Goal: Information Seeking & Learning: Find specific page/section

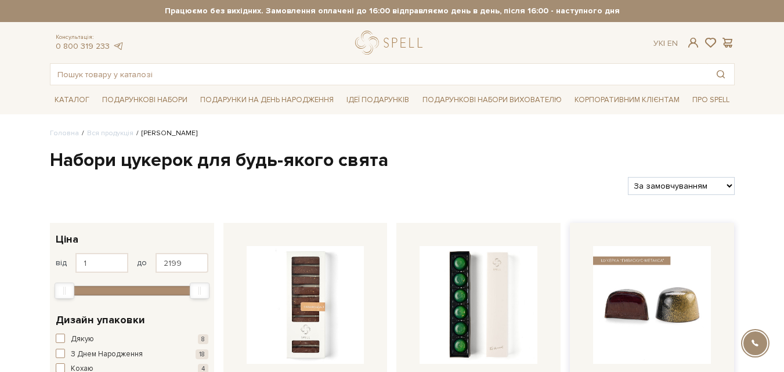
click at [664, 302] on img at bounding box center [652, 305] width 118 height 118
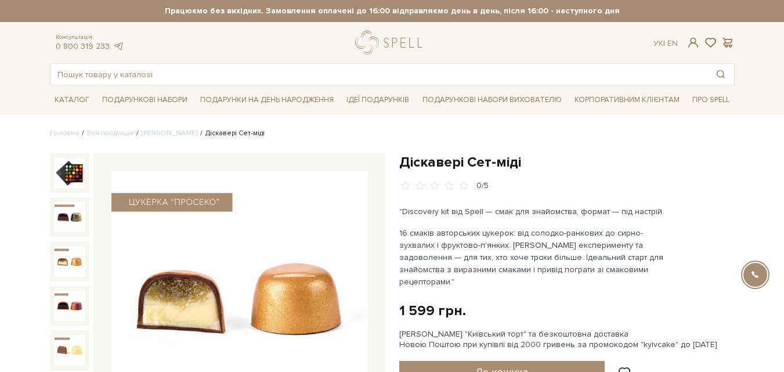
click at [68, 253] on img at bounding box center [70, 261] width 30 height 30
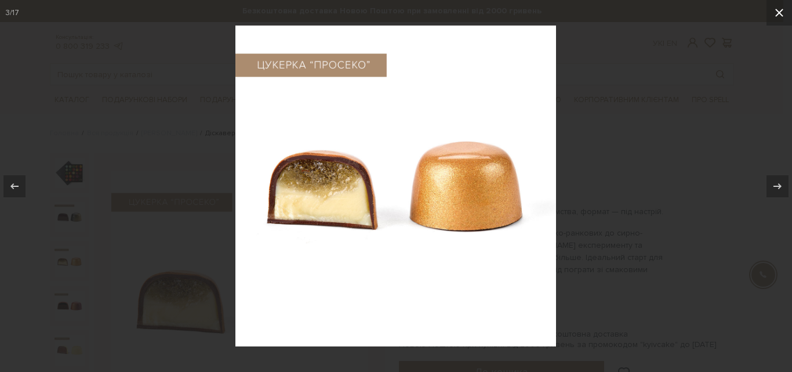
click at [780, 13] on icon at bounding box center [779, 13] width 8 height 8
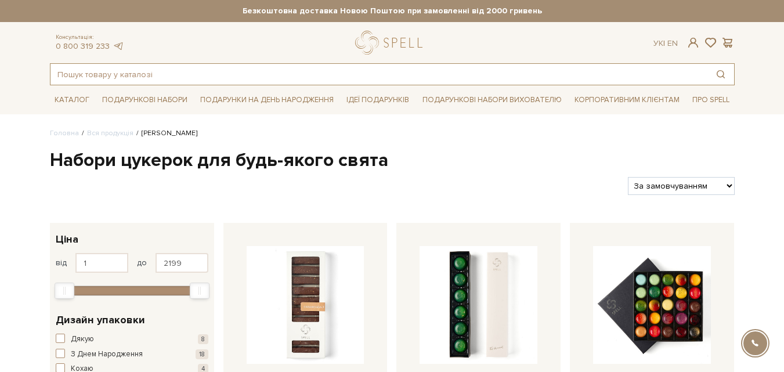
click at [198, 74] on input "text" at bounding box center [378, 74] width 657 height 21
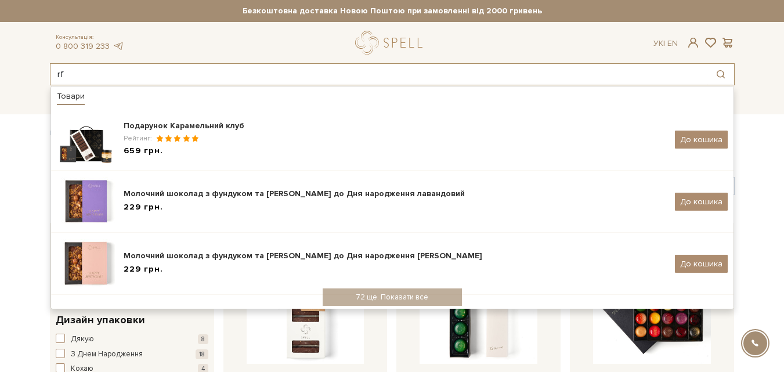
type input "r"
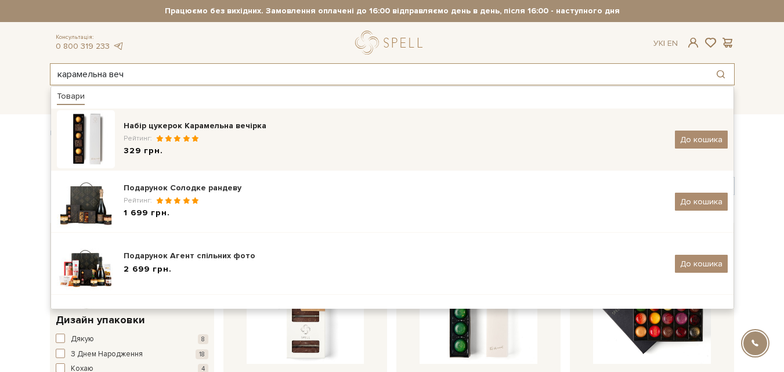
type input "карамельна веч"
click at [77, 139] on img at bounding box center [86, 139] width 58 height 58
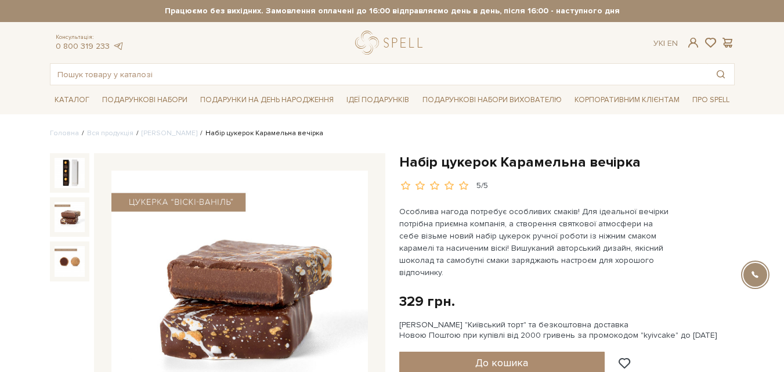
click at [74, 219] on img at bounding box center [70, 217] width 30 height 30
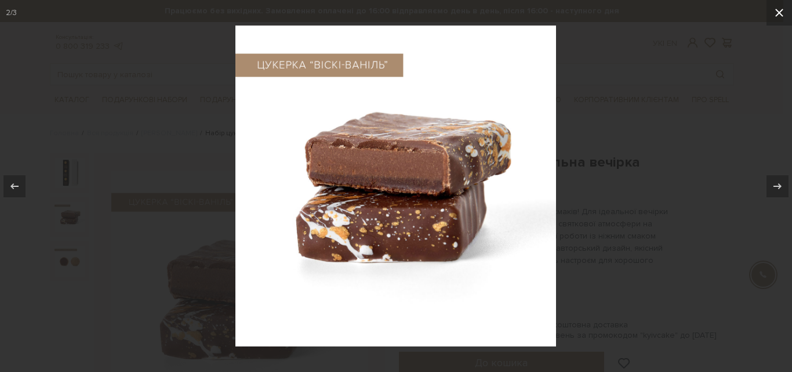
click at [783, 12] on icon at bounding box center [780, 13] width 14 height 14
